Goal: Transaction & Acquisition: Purchase product/service

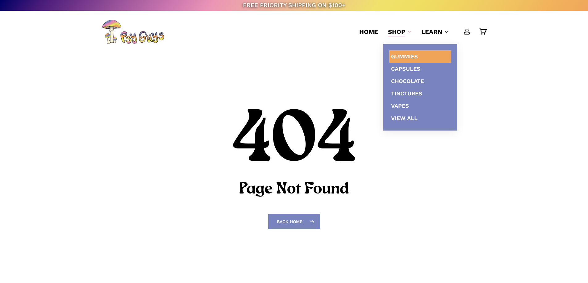
click at [399, 55] on span "Gummies" at bounding box center [404, 56] width 27 height 6
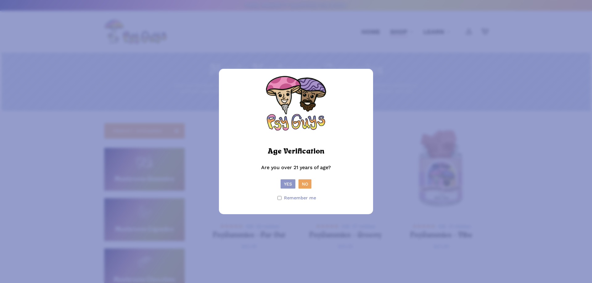
click at [289, 181] on button "Yes" at bounding box center [288, 183] width 15 height 9
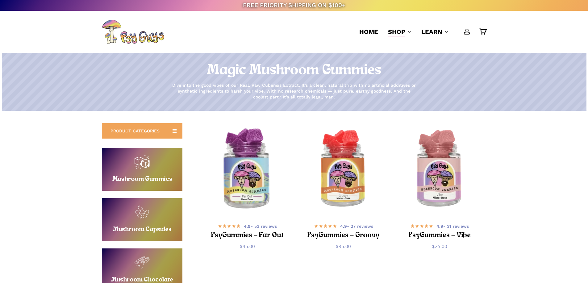
click at [243, 164] on img "PsyGummies - Far Out" at bounding box center [247, 169] width 94 height 94
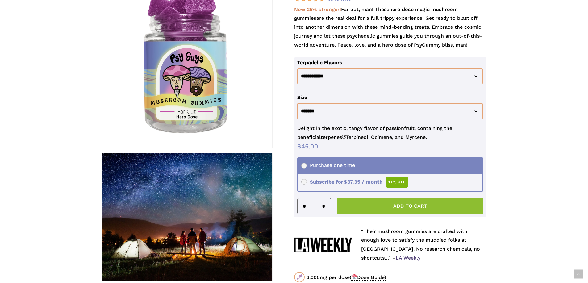
click at [368, 205] on button "Add to cart" at bounding box center [410, 206] width 146 height 16
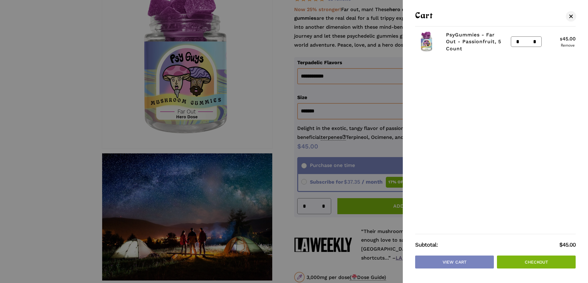
click at [507, 258] on link "Checkout" at bounding box center [536, 261] width 79 height 13
